Goal: Obtain resource: Obtain resource

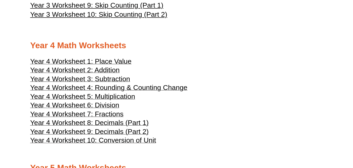
scroll to position [630, 0]
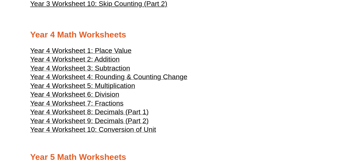
click at [156, 78] on span "Year 4 Worksheet 4: Rounding & Counting Change" at bounding box center [108, 77] width 157 height 8
click at [98, 94] on span "Year 4 Worksheet 6: Division" at bounding box center [74, 94] width 89 height 8
click at [110, 104] on span "Year 4 Worksheet 7: Fractions" at bounding box center [76, 103] width 93 height 8
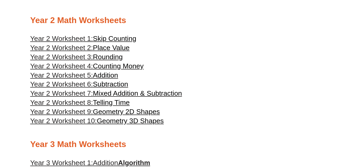
scroll to position [399, 0]
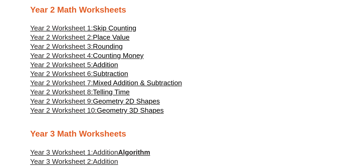
click at [119, 93] on span "Telling Time" at bounding box center [111, 92] width 37 height 8
click at [115, 74] on span "Subtraction" at bounding box center [110, 74] width 35 height 8
click at [92, 67] on span "Year 2 Worksheet 5:" at bounding box center [61, 65] width 63 height 8
click at [113, 83] on span "Mixed Addition & Subtraction" at bounding box center [137, 83] width 89 height 8
click at [106, 39] on span "Place Value" at bounding box center [111, 37] width 37 height 8
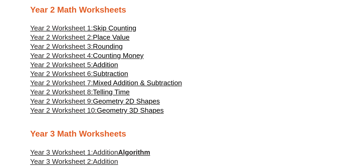
click at [117, 26] on span "Skip Counting" at bounding box center [114, 28] width 43 height 8
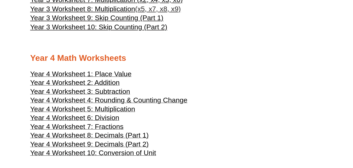
scroll to position [651, 0]
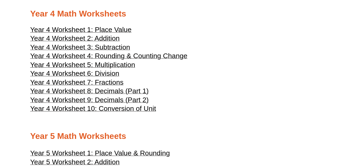
click at [98, 66] on span "Year 4 Worksheet 5: Multiplication" at bounding box center [82, 65] width 105 height 8
